Goal: Task Accomplishment & Management: Use online tool/utility

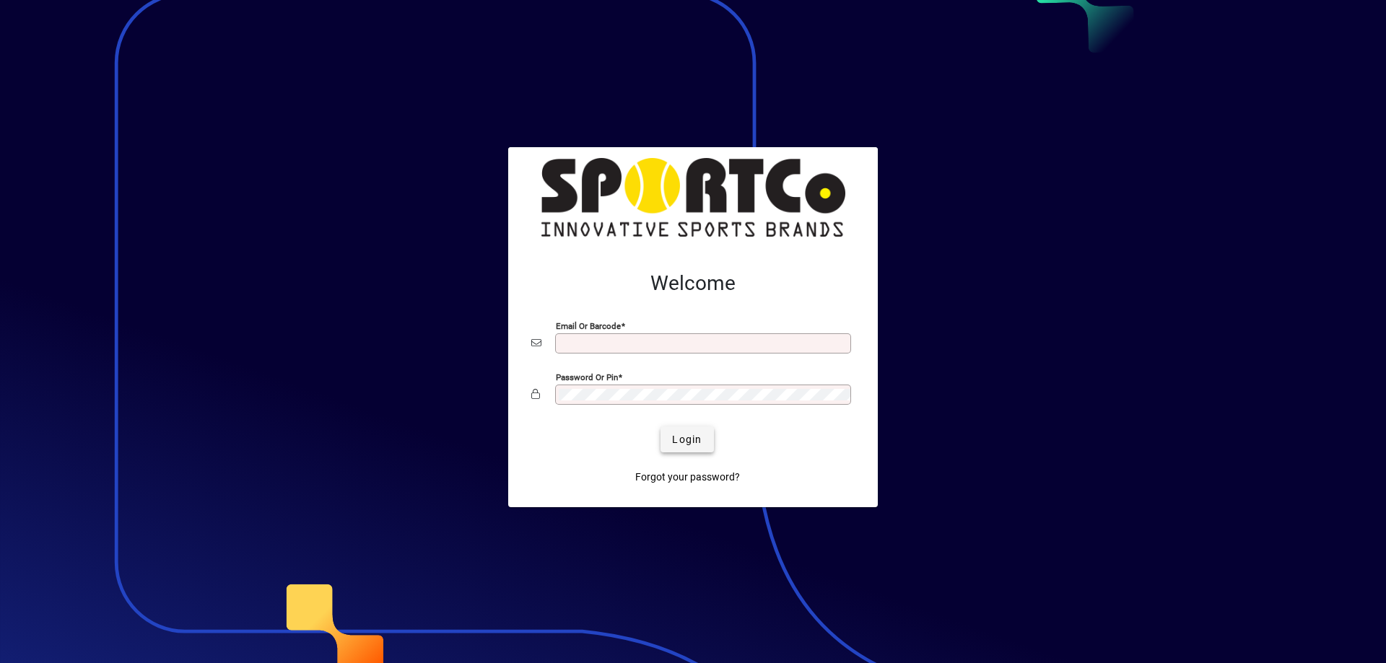
type input "**********"
click at [685, 445] on span "Login" at bounding box center [687, 439] width 30 height 15
